Goal: Find specific page/section: Find specific page/section

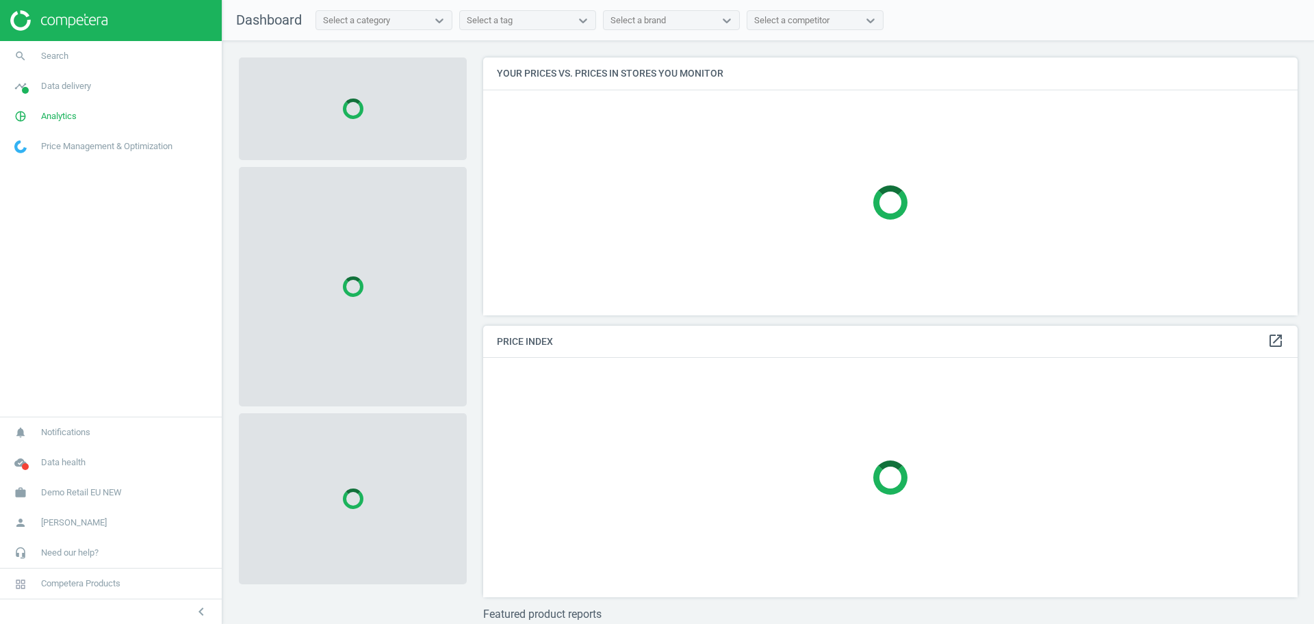
scroll to position [284, 828]
click at [67, 495] on span "Demo Retail EU NEW" at bounding box center [81, 493] width 81 height 12
click at [55, 451] on span "Switch campaign" at bounding box center [45, 452] width 61 height 11
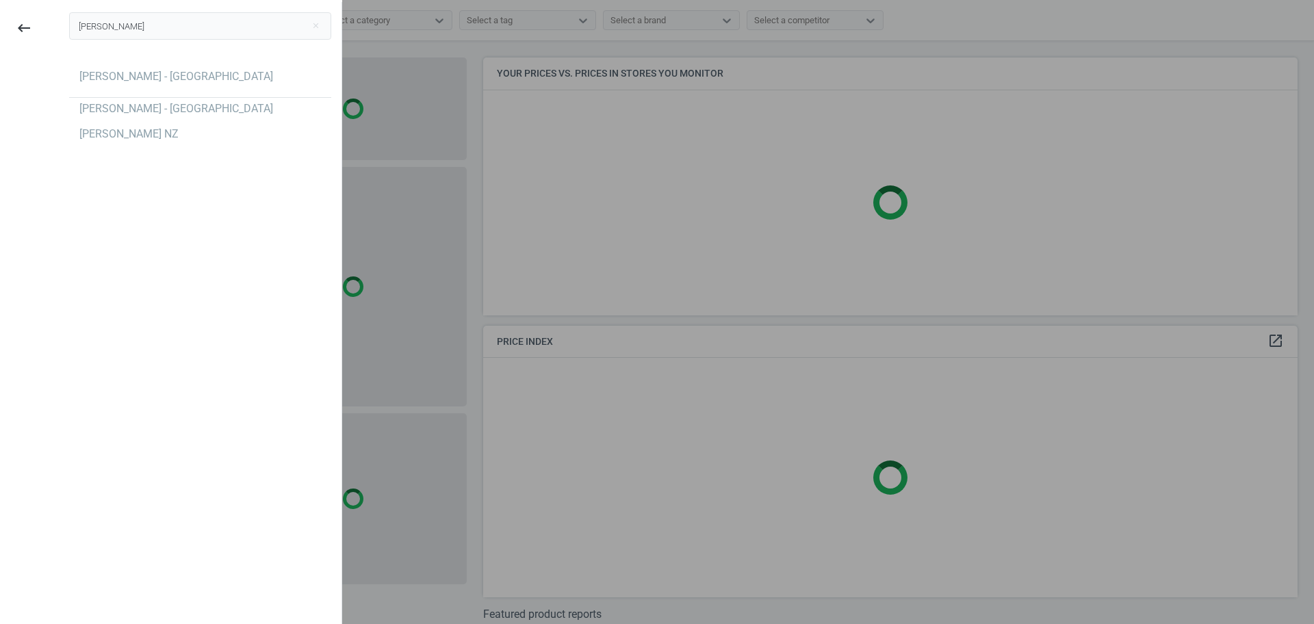
type input "[PERSON_NAME]"
click at [136, 316] on div "[PERSON_NAME] close [PERSON_NAME] - [GEOGRAPHIC_DATA] [PERSON_NAME] - [GEOGRAPH…" at bounding box center [200, 314] width 283 height 624
click at [197, 80] on div "[PERSON_NAME] - [GEOGRAPHIC_DATA]" at bounding box center [176, 76] width 194 height 15
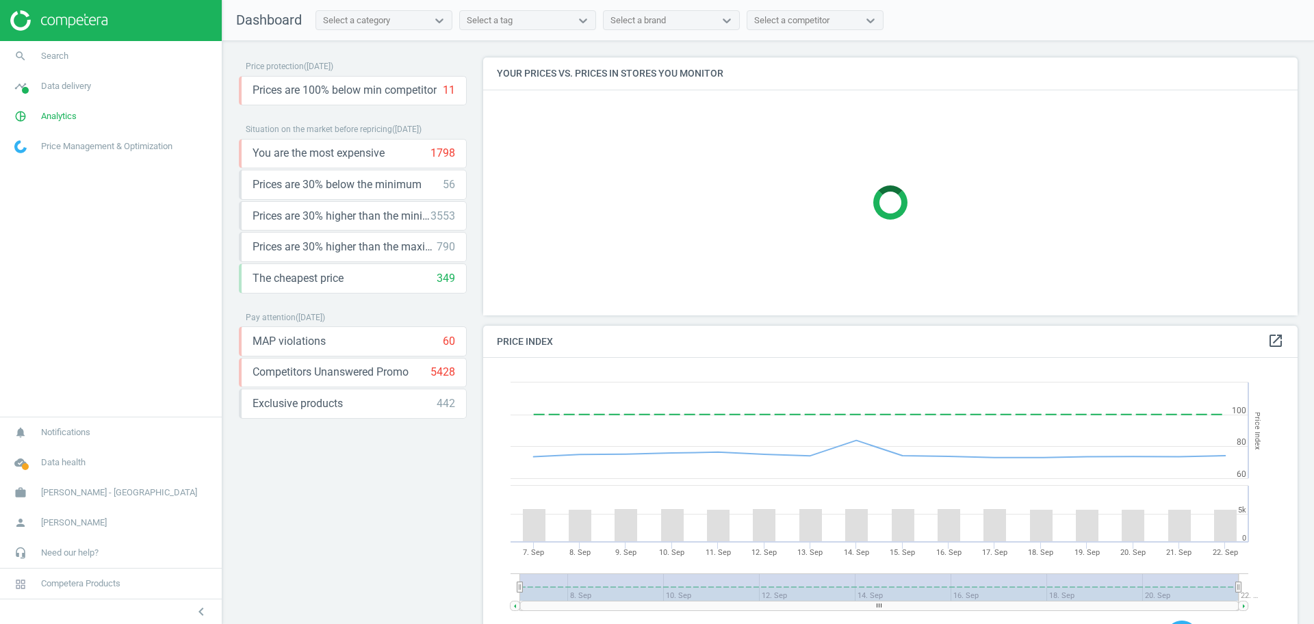
scroll to position [342, 828]
click at [71, 114] on span "Analytics" at bounding box center [59, 116] width 36 height 12
click at [56, 50] on span "Search" at bounding box center [54, 56] width 27 height 12
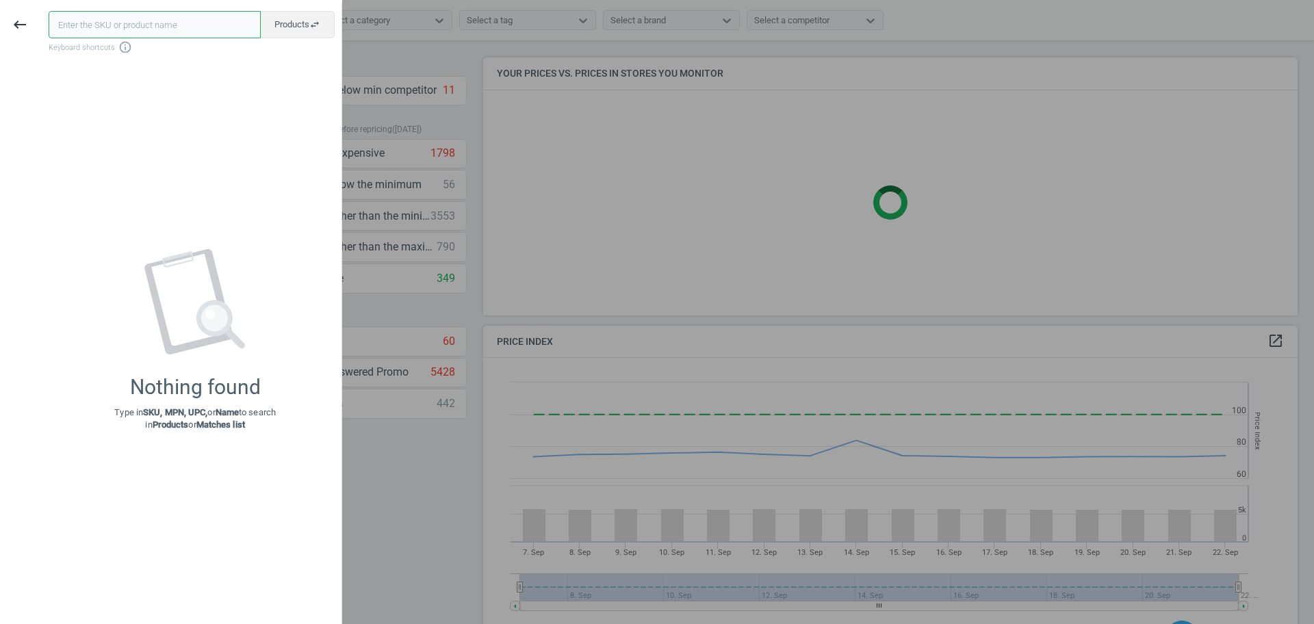
paste input "6034274"
drag, startPoint x: 110, startPoint y: 23, endPoint x: 15, endPoint y: 21, distance: 94.5
click at [15, 22] on div "keyboard_backspace 6034274 close Products swap_horiz Keyboard shortcuts info_ou…" at bounding box center [171, 314] width 342 height 624
paste input "900170"
type input "9001704"
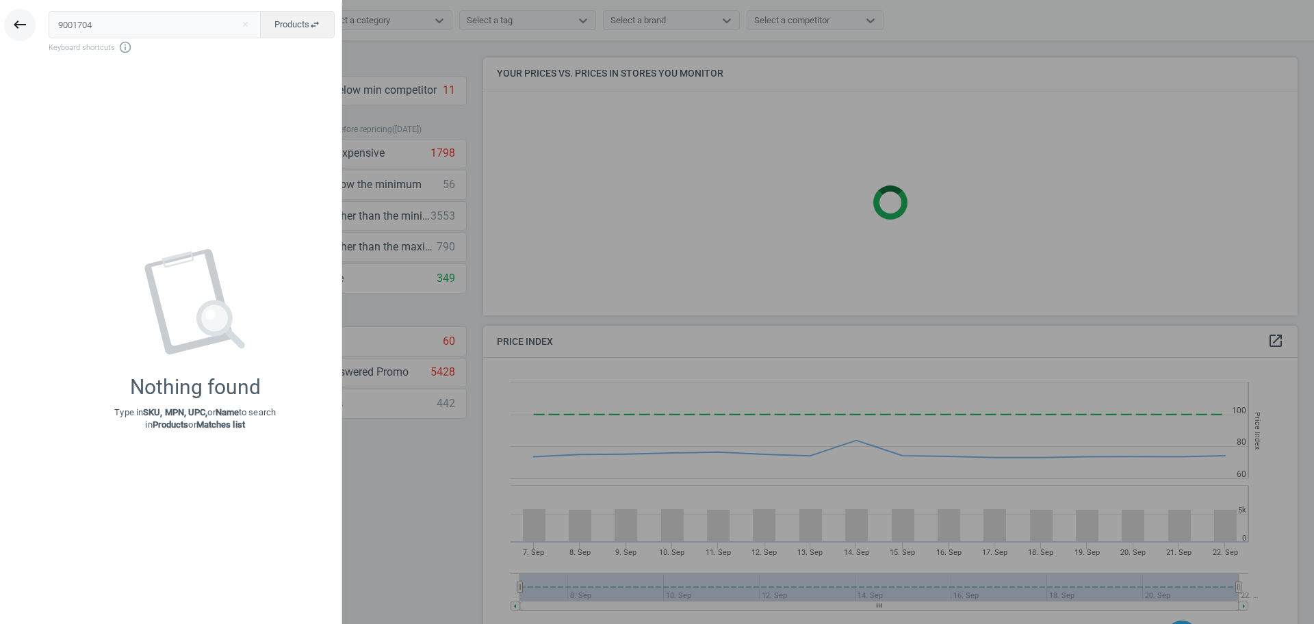
click at [15, 27] on icon "keyboard_backspace" at bounding box center [20, 24] width 16 height 16
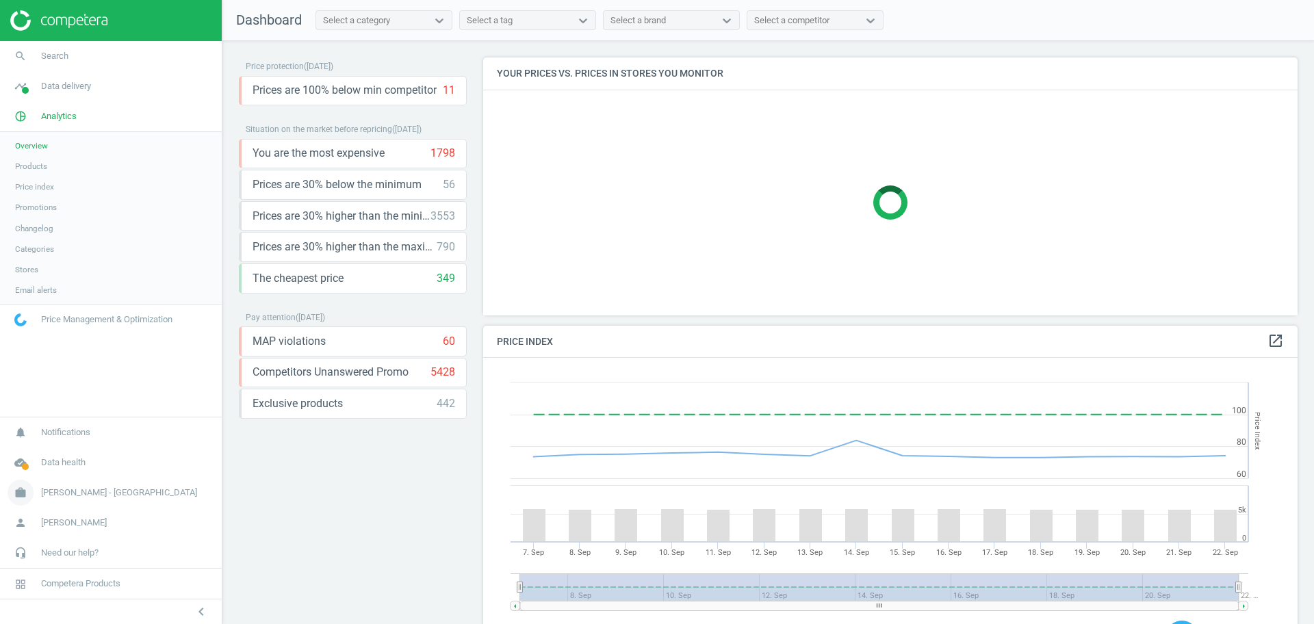
click at [88, 492] on span "Harvey Norman - Singapore" at bounding box center [119, 493] width 156 height 12
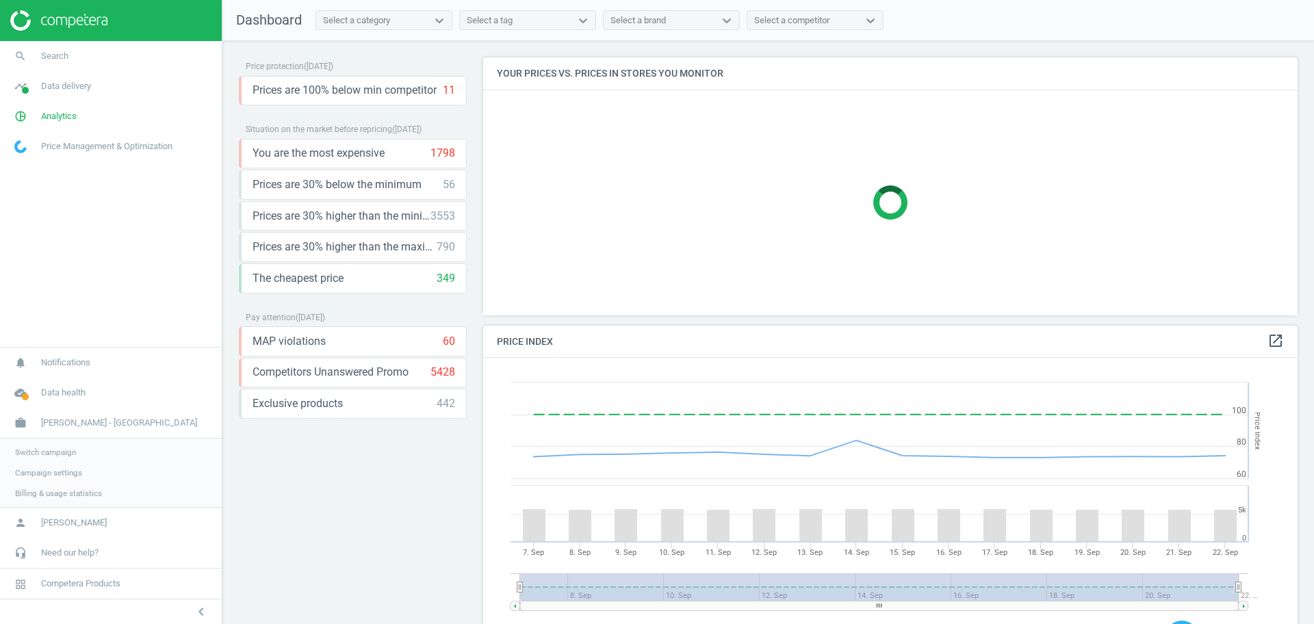
click at [52, 455] on span "Switch campaign" at bounding box center [45, 452] width 61 height 11
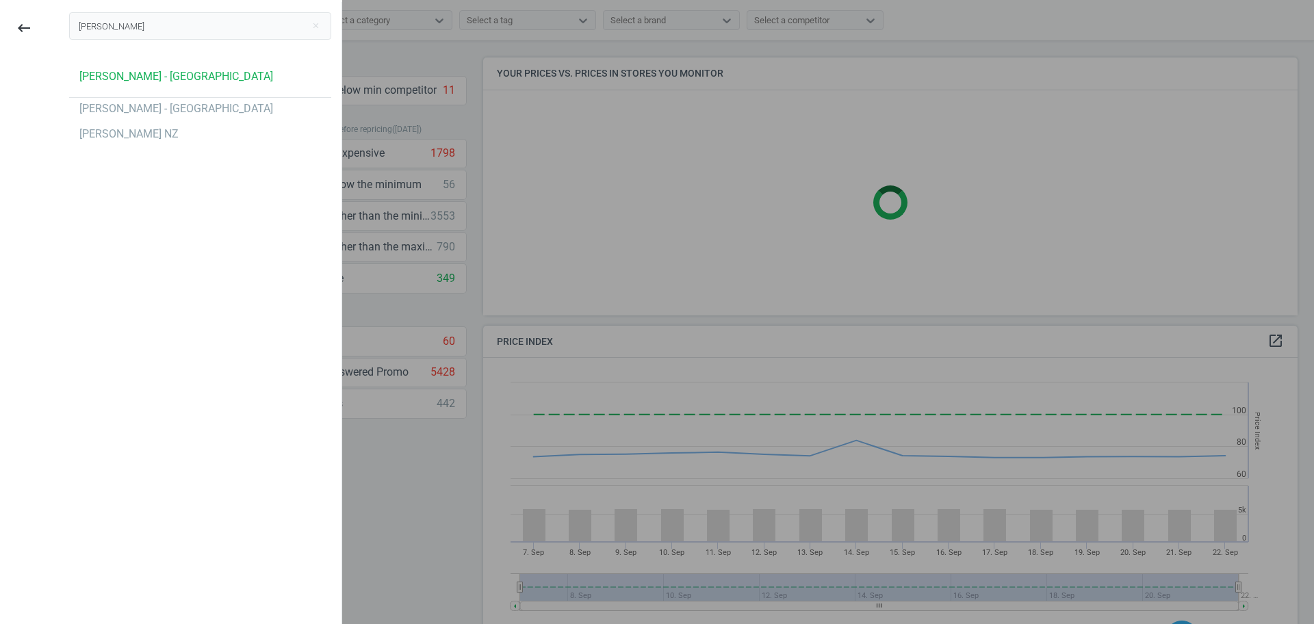
type input "harvey"
click at [125, 171] on div "harvey close Harvey Norman - Singapore Harvey Norman - Malaysia Harvey Norman NZ" at bounding box center [200, 314] width 283 height 624
click at [187, 107] on div "[PERSON_NAME] - [GEOGRAPHIC_DATA]" at bounding box center [176, 108] width 194 height 15
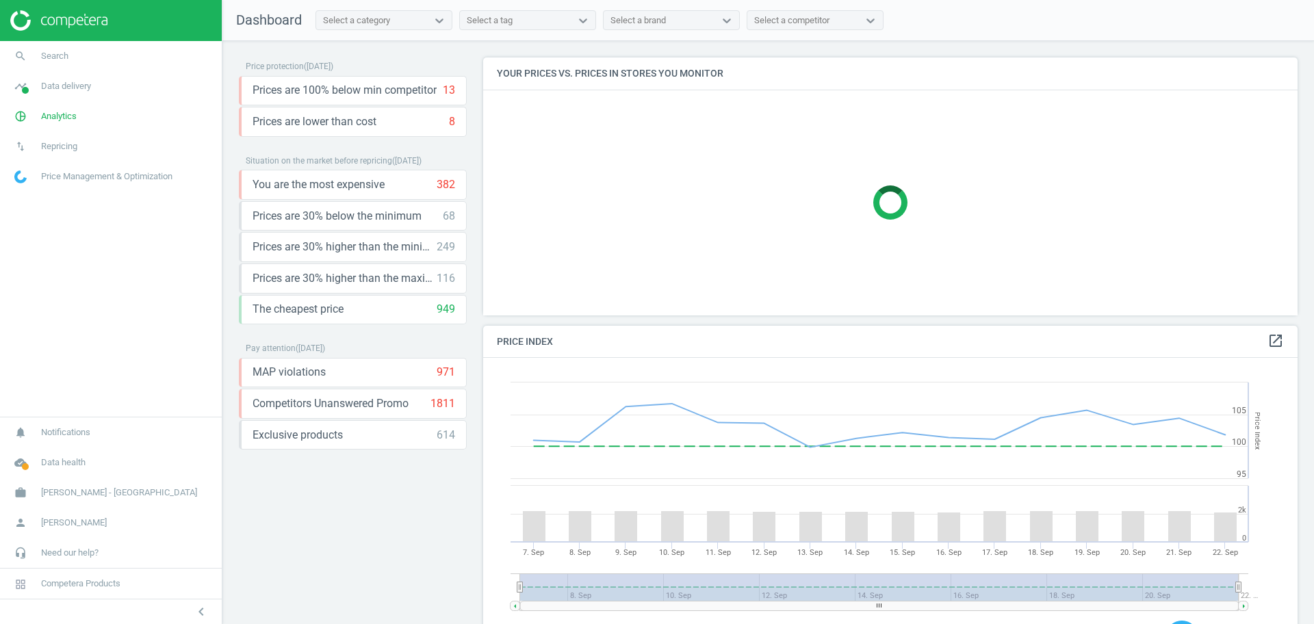
scroll to position [342, 828]
click at [79, 57] on link "search Search" at bounding box center [111, 56] width 222 height 30
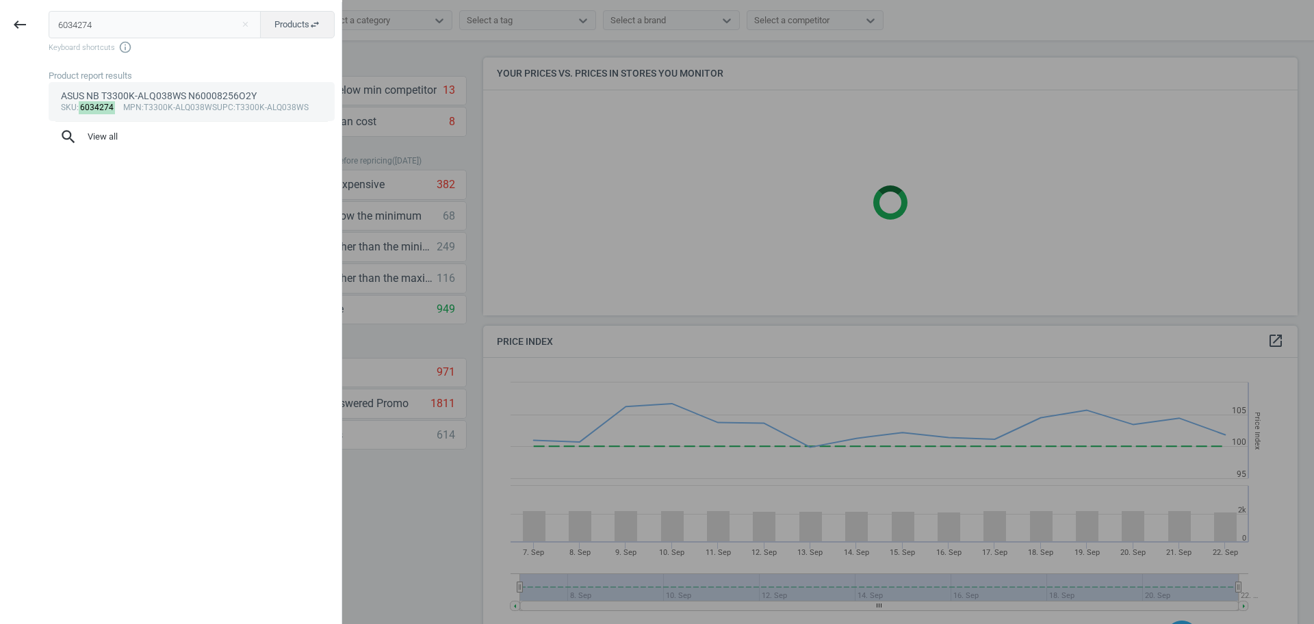
type input "6034274"
click at [110, 104] on mark "6034274" at bounding box center [97, 107] width 37 height 13
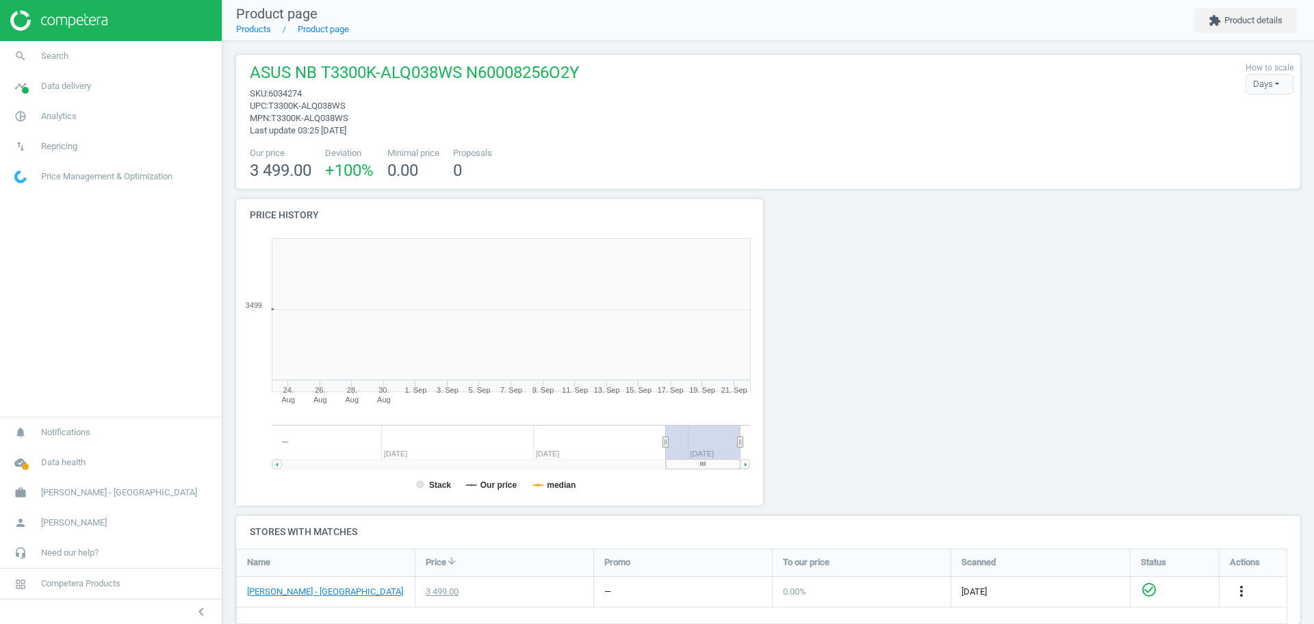
scroll to position [301, 547]
click at [61, 53] on span "Search" at bounding box center [54, 56] width 27 height 12
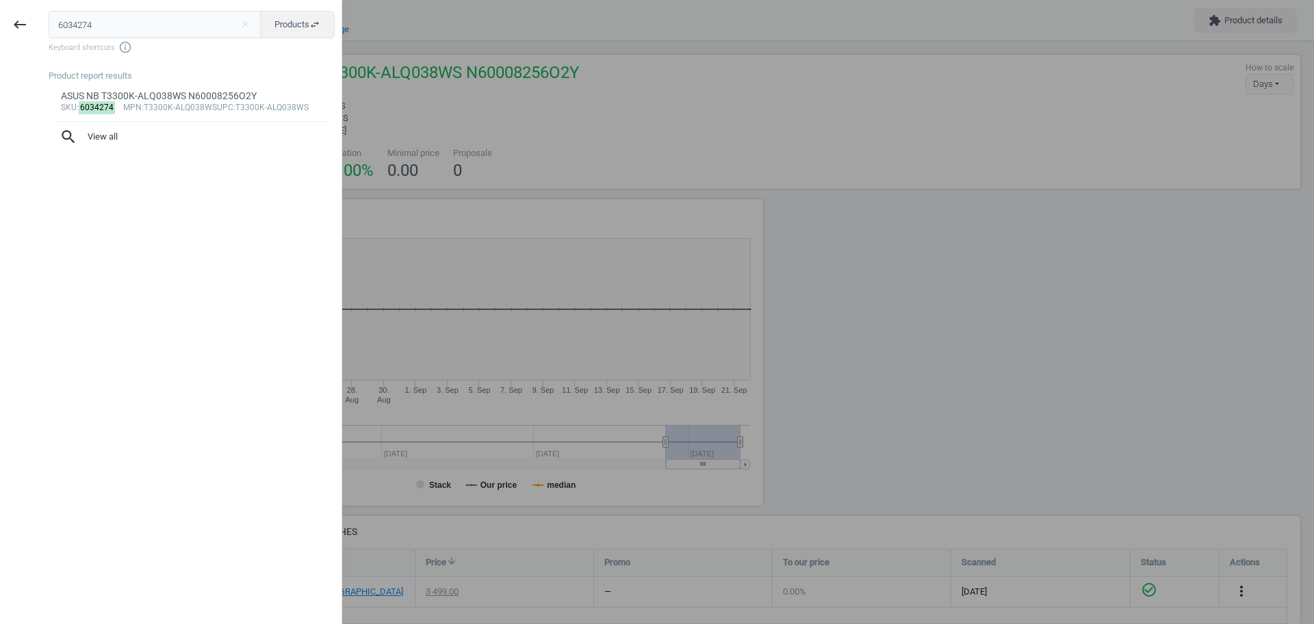
drag, startPoint x: 94, startPoint y: 26, endPoint x: 37, endPoint y: 22, distance: 57.0
click at [40, 22] on div "6034274 close Products swap_horiz Keyboard shortcuts info_outline Product repor…" at bounding box center [191, 314] width 302 height 624
type input "9003288"
click at [105, 99] on div "HIZERO CORDLESS CLEANER F-600" at bounding box center [192, 96] width 262 height 13
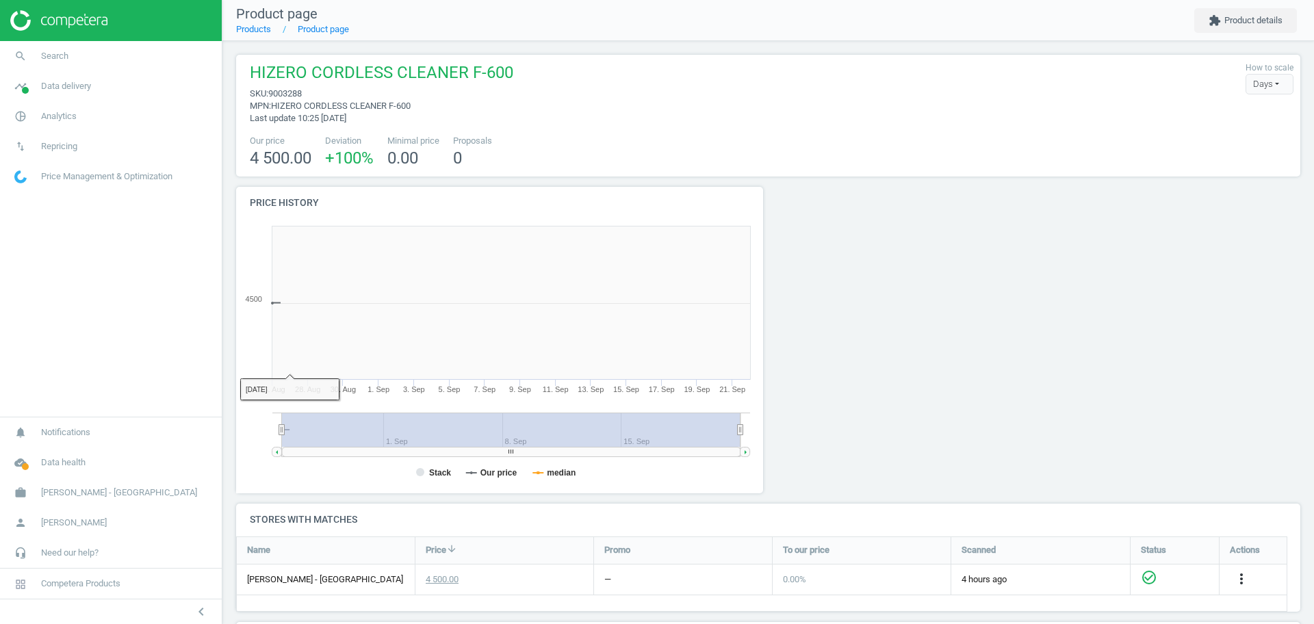
scroll to position [301, 547]
click at [107, 492] on span "[PERSON_NAME] - [GEOGRAPHIC_DATA]" at bounding box center [119, 493] width 156 height 12
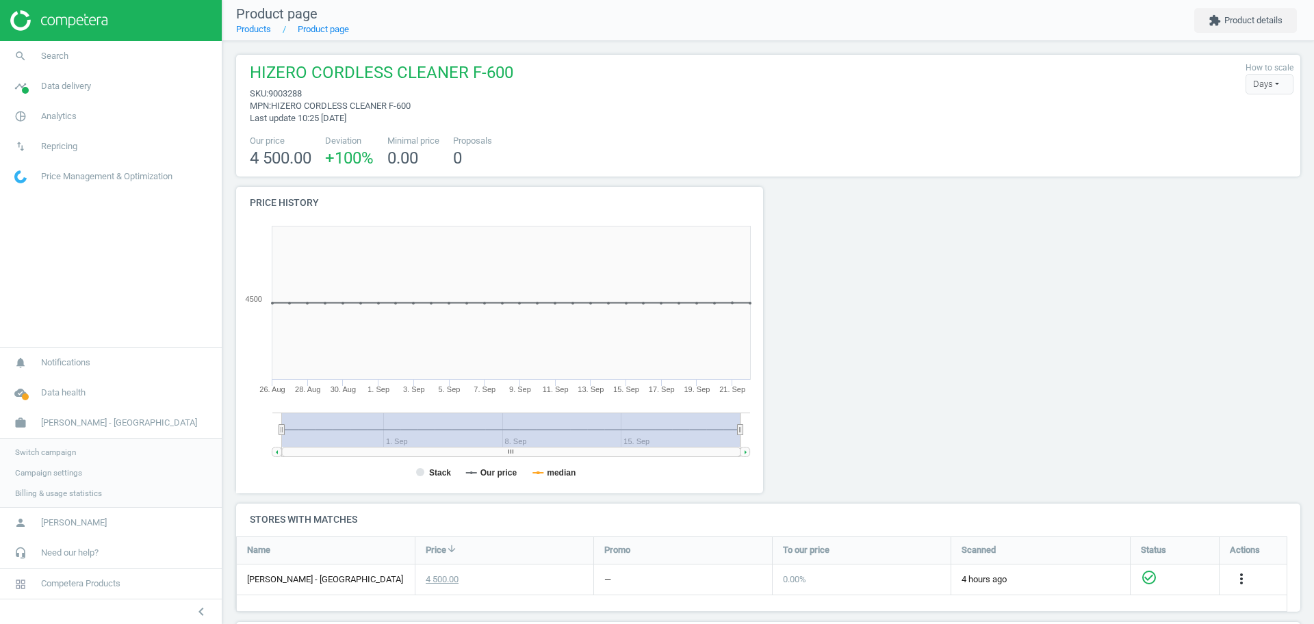
click at [42, 450] on span "Switch campaign" at bounding box center [45, 452] width 61 height 11
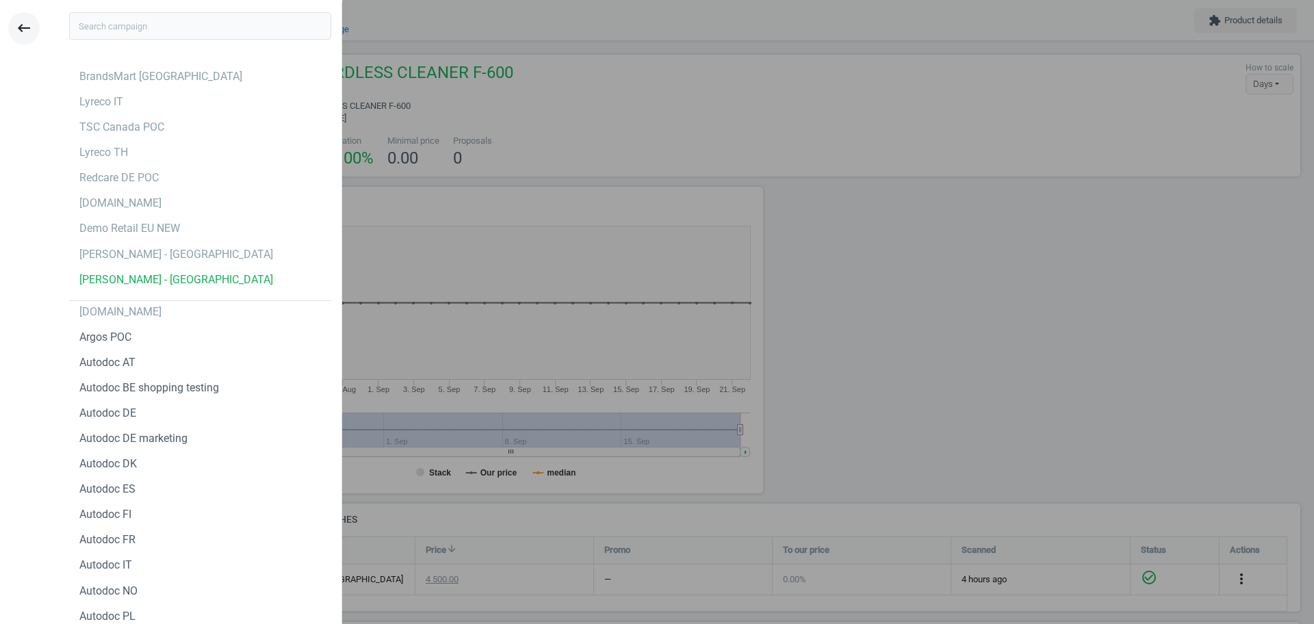
click at [23, 23] on icon "keyboard_backspace" at bounding box center [24, 28] width 16 height 16
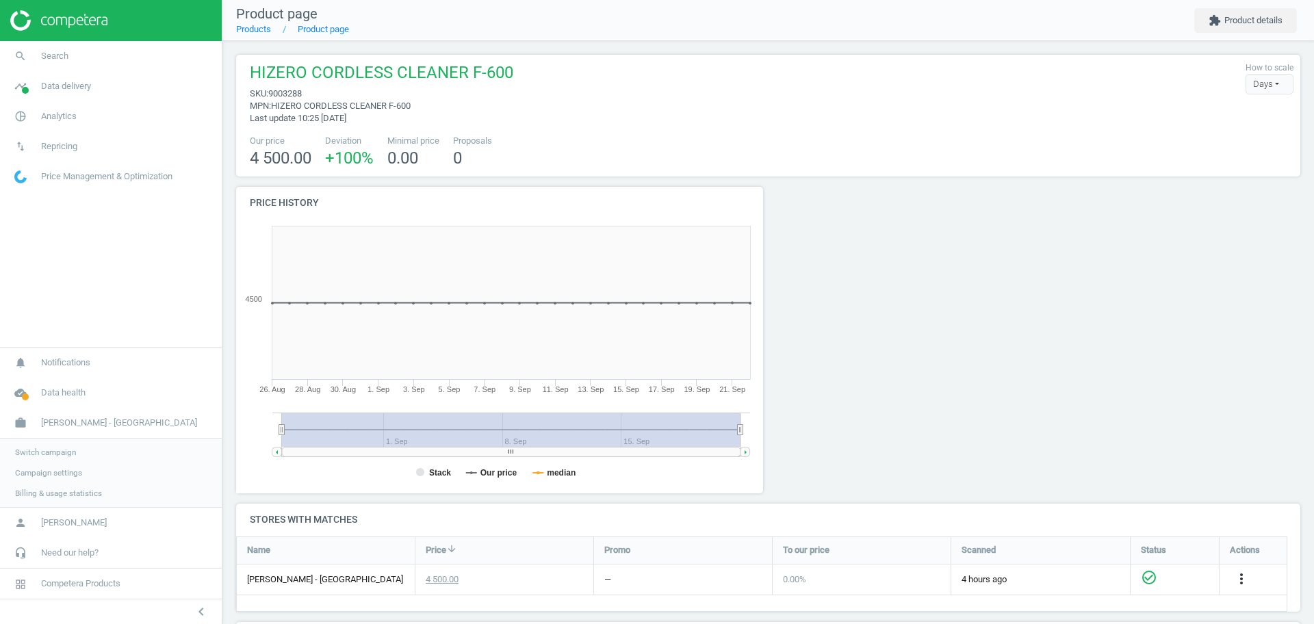
click at [58, 475] on span "Campaign settings" at bounding box center [48, 473] width 67 height 11
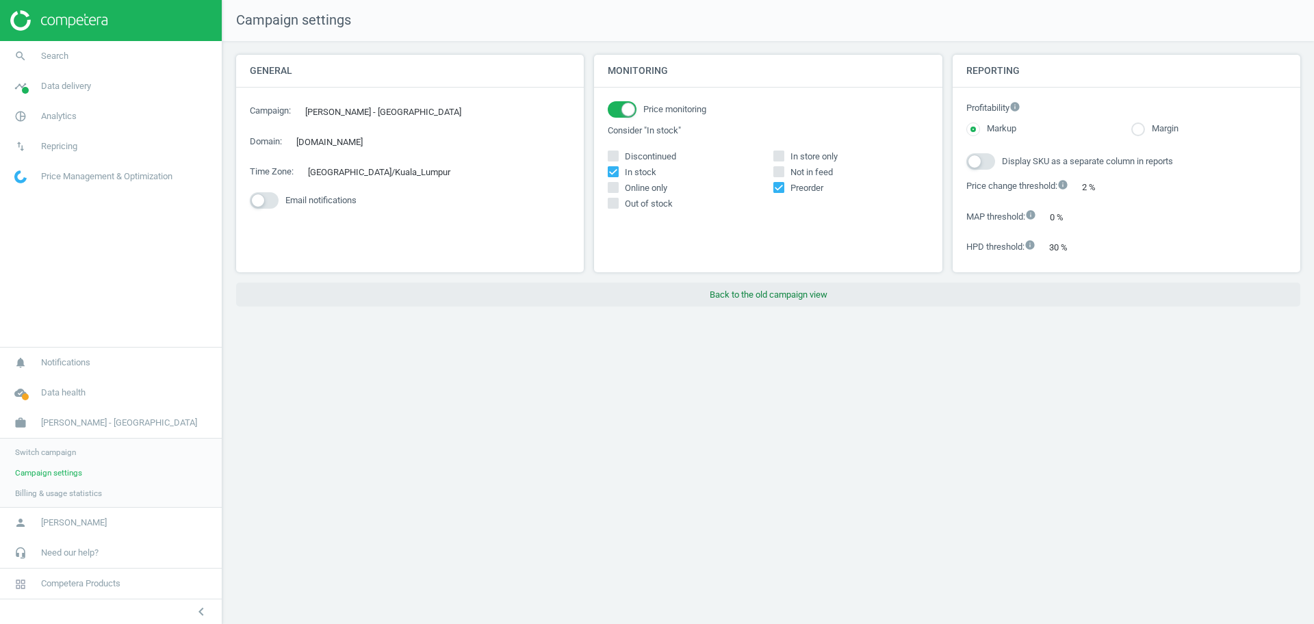
click at [782, 294] on button "Back to the old campaign view" at bounding box center [768, 295] width 1064 height 25
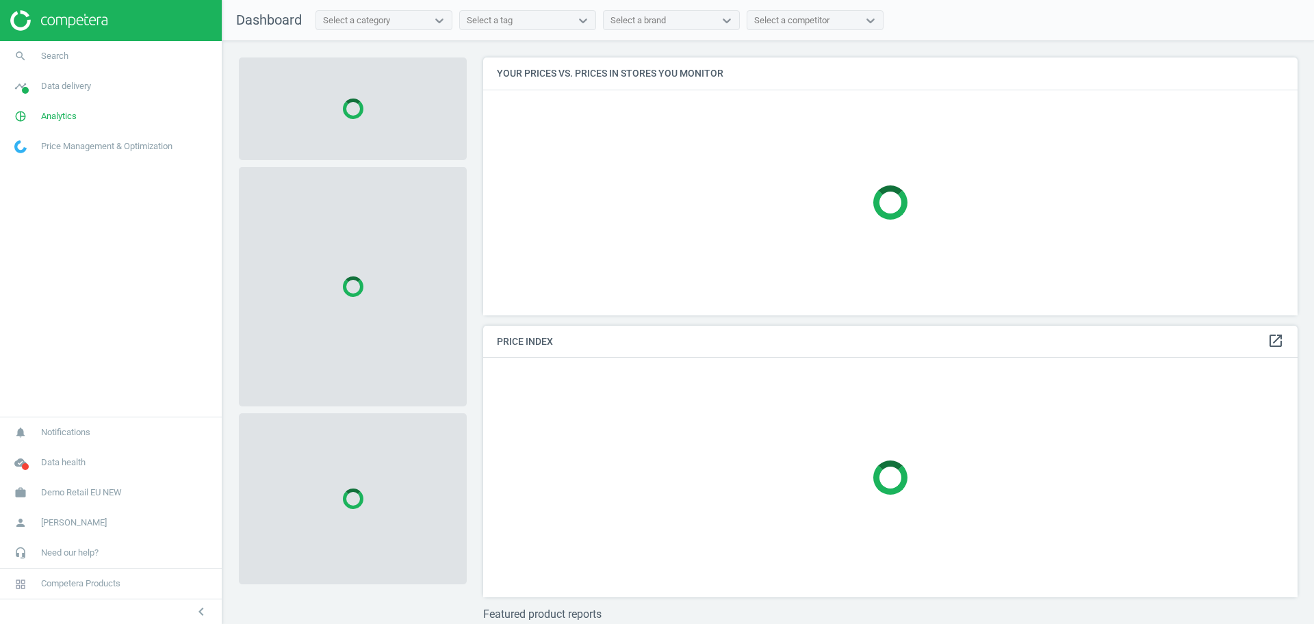
scroll to position [284, 828]
click at [73, 494] on span "Demo Retail EU NEW" at bounding box center [81, 493] width 81 height 12
click at [75, 450] on link "Switch campaign" at bounding box center [111, 452] width 222 height 21
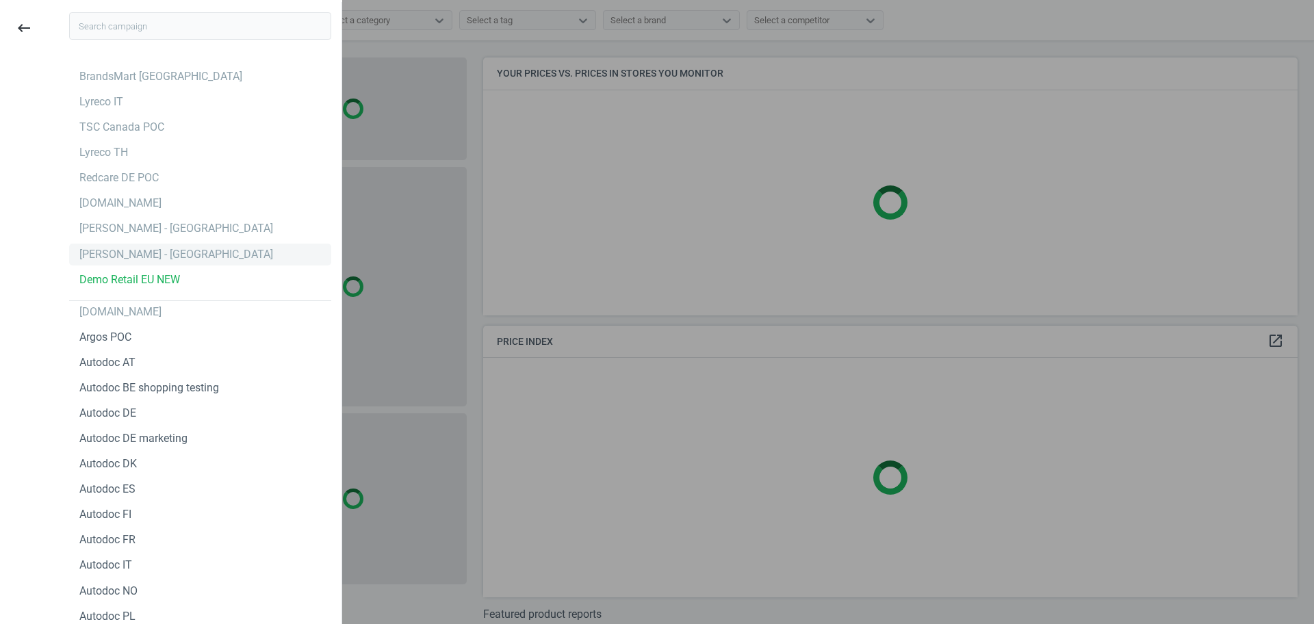
click at [192, 250] on div "[PERSON_NAME] - [GEOGRAPHIC_DATA]" at bounding box center [176, 254] width 194 height 15
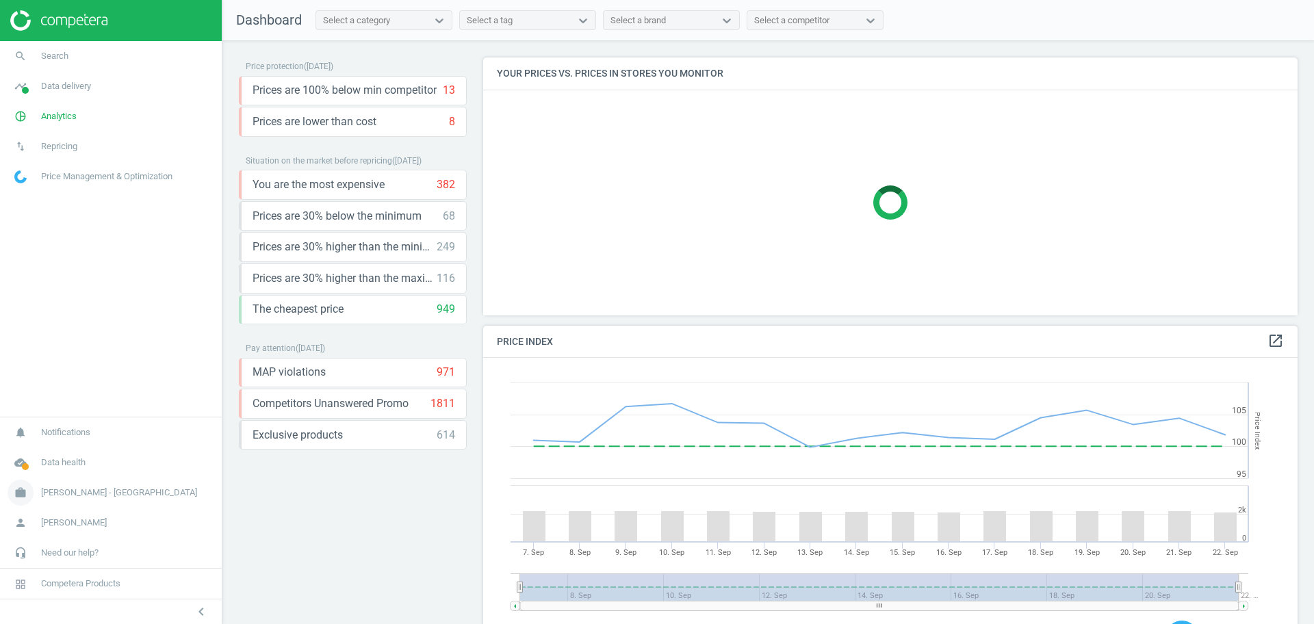
scroll to position [342, 828]
click at [61, 487] on span "[PERSON_NAME] - [GEOGRAPHIC_DATA]" at bounding box center [119, 493] width 156 height 12
click at [42, 479] on link "Campaign settings" at bounding box center [111, 473] width 222 height 21
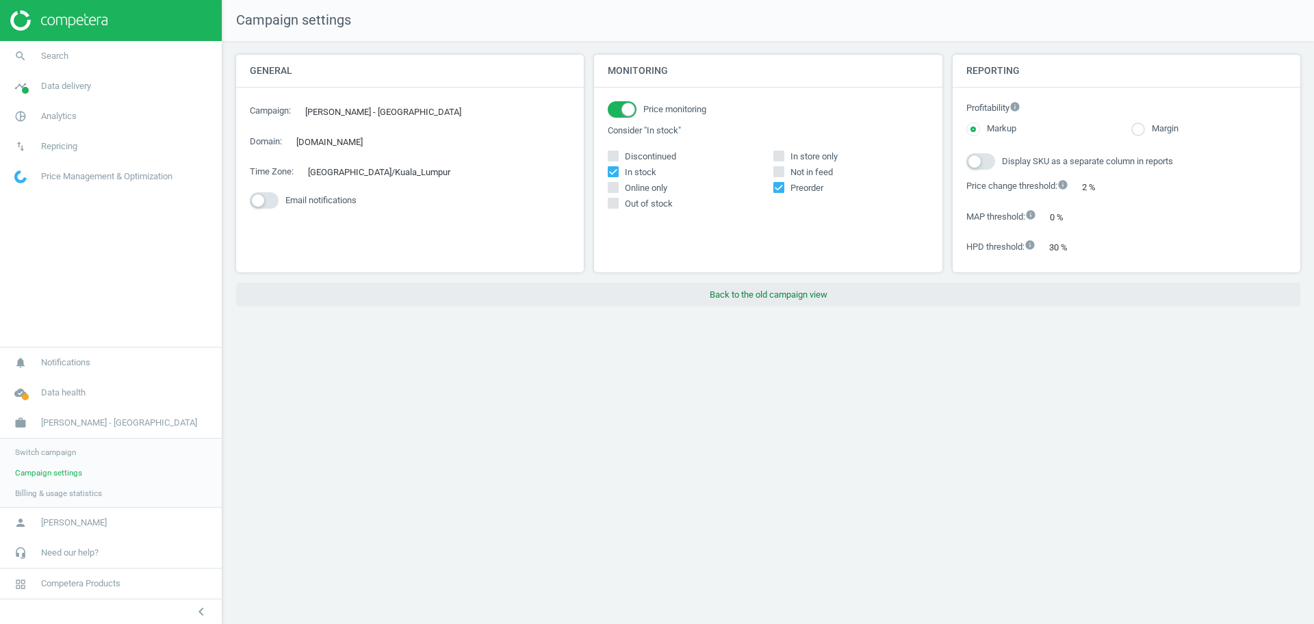
click at [742, 295] on button "Back to the old campaign view" at bounding box center [768, 295] width 1064 height 25
